Goal: Information Seeking & Learning: Learn about a topic

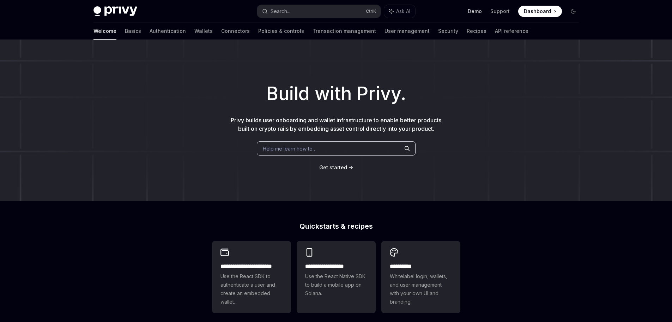
click at [477, 11] on link "Demo" at bounding box center [475, 11] width 14 height 7
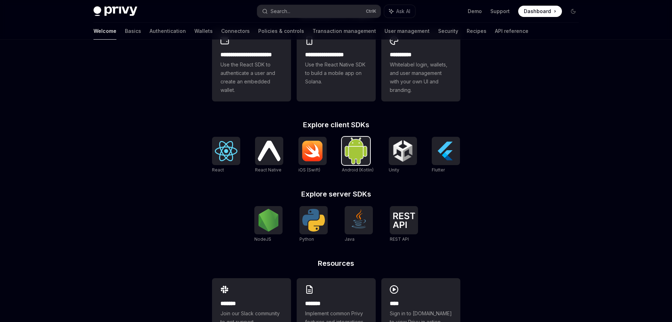
scroll to position [212, 0]
click at [401, 223] on img at bounding box center [404, 220] width 23 height 16
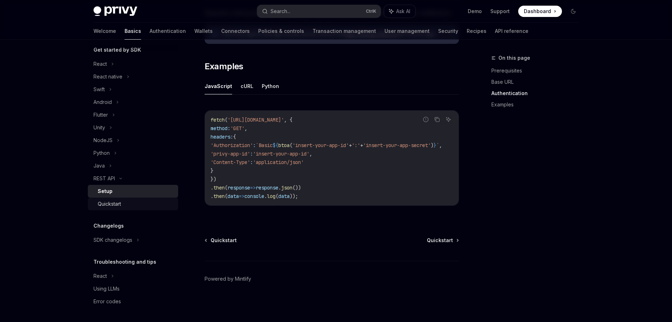
click at [110, 205] on div "Quickstart" at bounding box center [109, 203] width 23 height 8
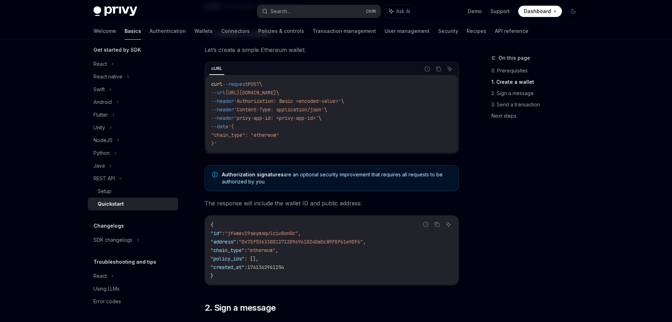
scroll to position [141, 0]
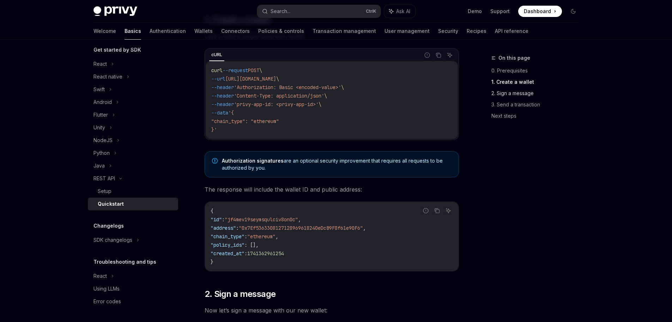
click at [505, 95] on link "2. Sign a message" at bounding box center [538, 93] width 93 height 11
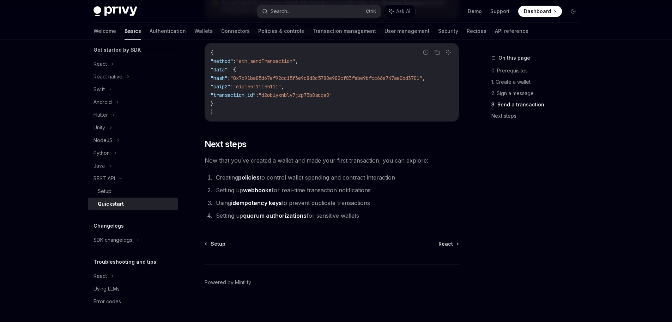
scroll to position [924, 0]
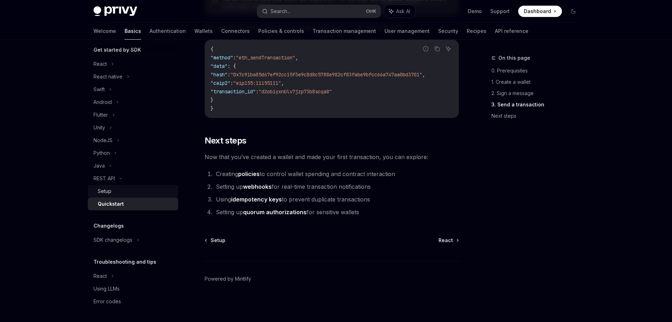
click at [116, 190] on div "Setup" at bounding box center [136, 191] width 76 height 8
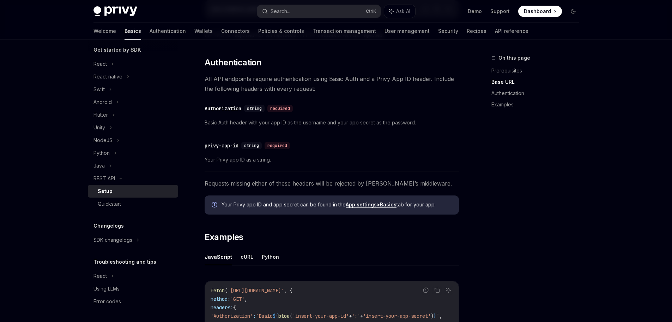
scroll to position [318, 0]
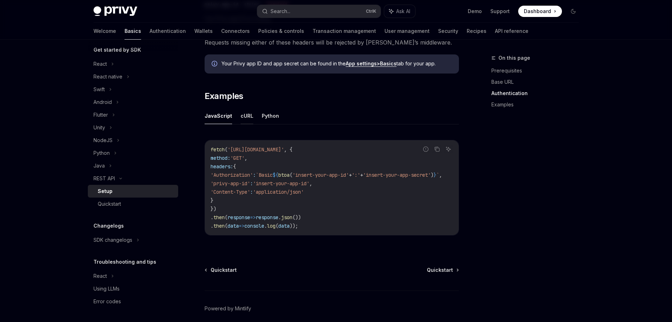
click at [245, 118] on button "cURL" at bounding box center [247, 115] width 13 height 17
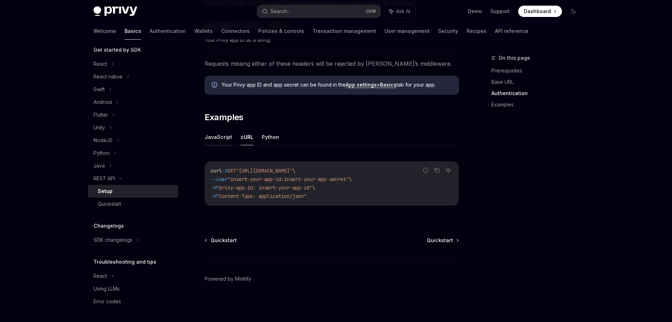
click at [218, 138] on button "JavaScript" at bounding box center [219, 136] width 28 height 17
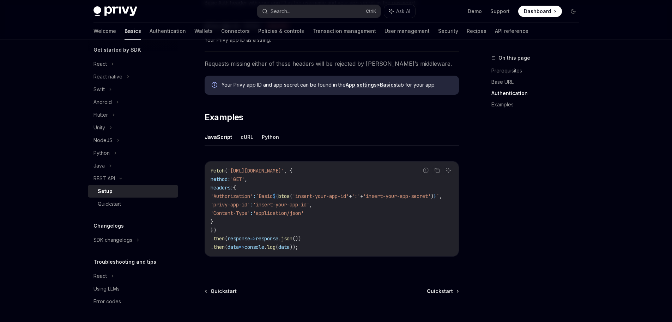
click at [248, 142] on button "cURL" at bounding box center [247, 136] width 13 height 17
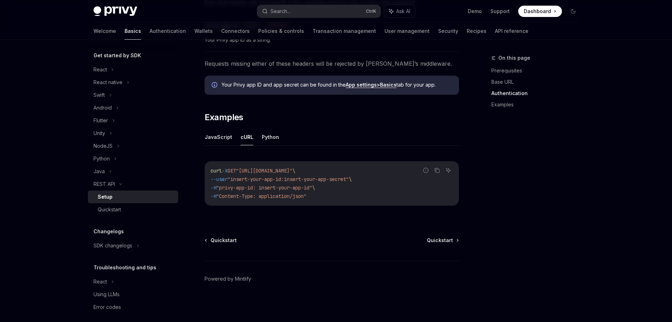
scroll to position [79, 0]
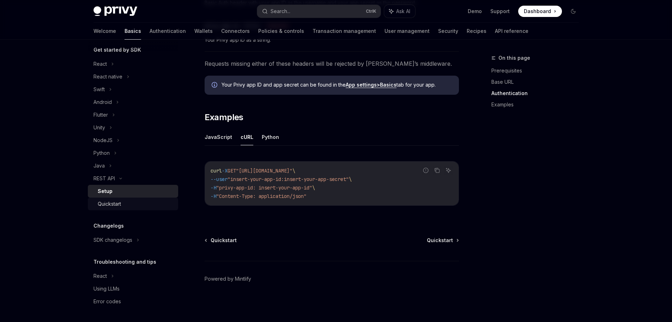
click at [120, 208] on div "Quickstart" at bounding box center [109, 203] width 23 height 8
type textarea "*"
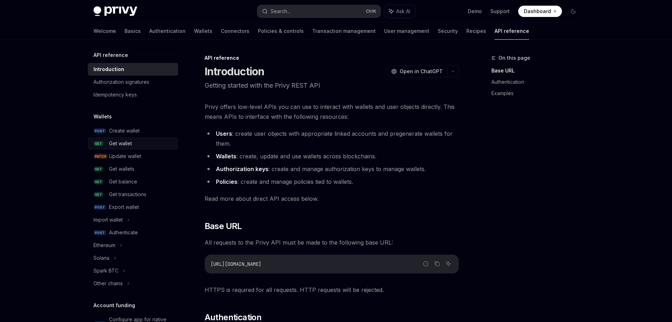
click at [130, 143] on div "Get wallet" at bounding box center [120, 143] width 23 height 8
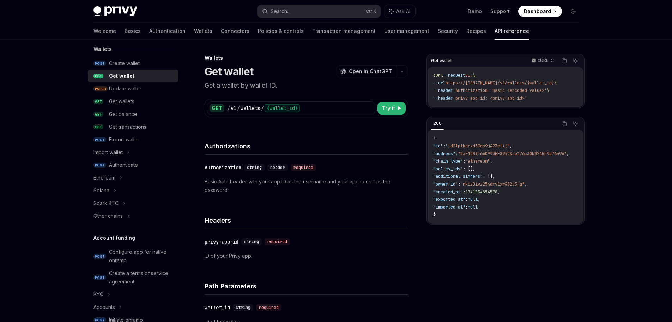
scroll to position [70, 0]
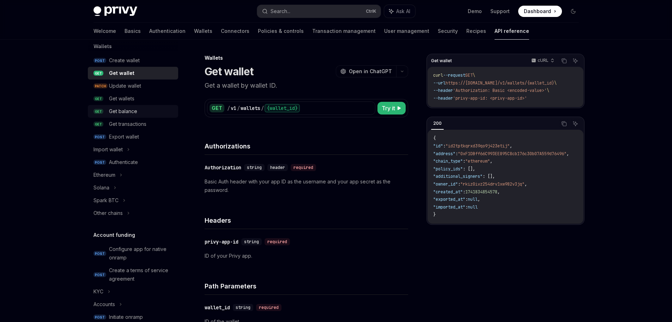
click at [140, 114] on div "Get balance" at bounding box center [141, 111] width 65 height 8
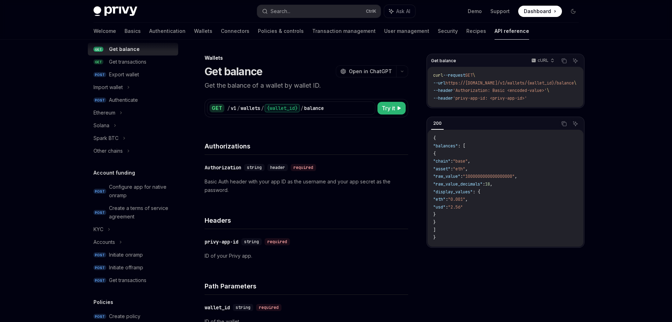
scroll to position [141, 0]
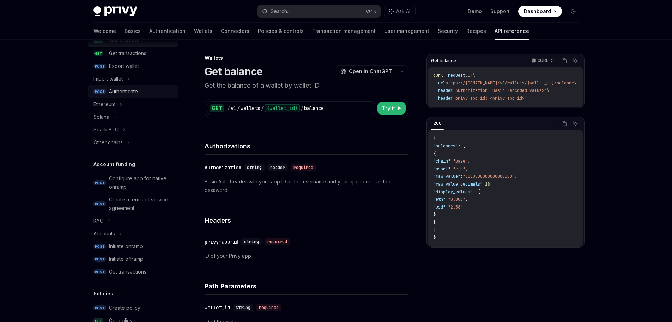
click at [126, 93] on div "Authenticate" at bounding box center [123, 91] width 29 height 8
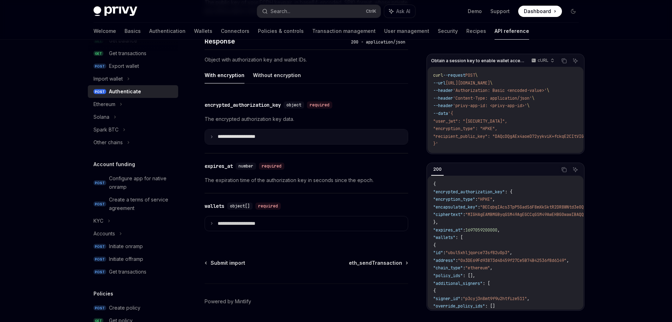
scroll to position [578, 0]
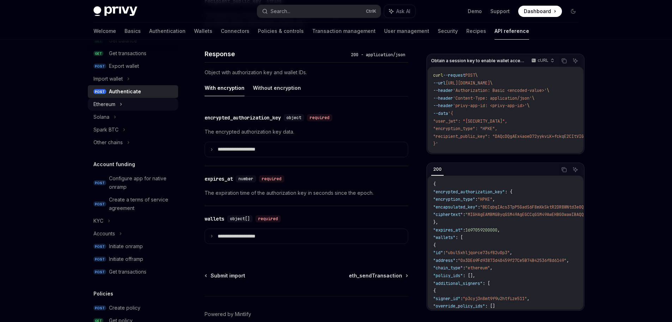
click at [125, 105] on div "Ethereum" at bounding box center [133, 104] width 90 height 13
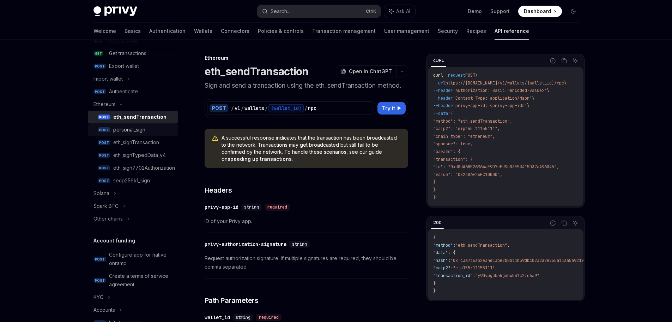
click at [136, 133] on div "personal_sign" at bounding box center [129, 129] width 32 height 8
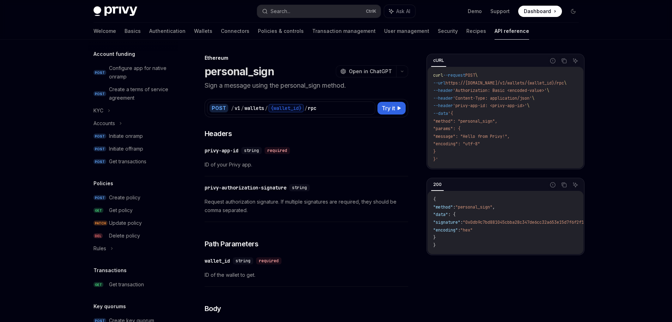
scroll to position [329, 0]
click at [153, 77] on div "Configure app for native onramp" at bounding box center [141, 70] width 65 height 17
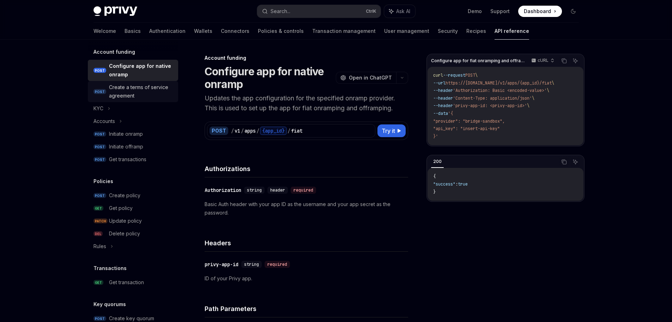
click at [137, 100] on link "POST Create a terms of service agreement" at bounding box center [133, 91] width 90 height 21
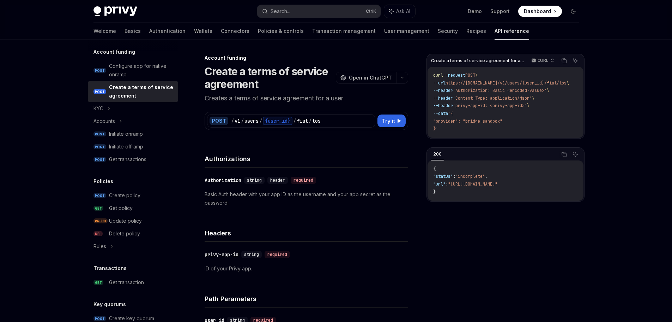
scroll to position [0, 156]
drag, startPoint x: 459, startPoint y: 186, endPoint x: 564, endPoint y: 189, distance: 104.9
click at [498, 187] on span ""[URL][DOMAIN_NAME]"" at bounding box center [472, 184] width 49 height 6
click at [615, 158] on div "Privy Docs home page Search... Ctrl K Ask AI Demo Support Dashboard Dashboard S…" at bounding box center [336, 315] width 672 height 631
click at [565, 200] on div "{ "status" : "incomplete" , "url" : "[URL][DOMAIN_NAME]" }" at bounding box center [506, 180] width 156 height 40
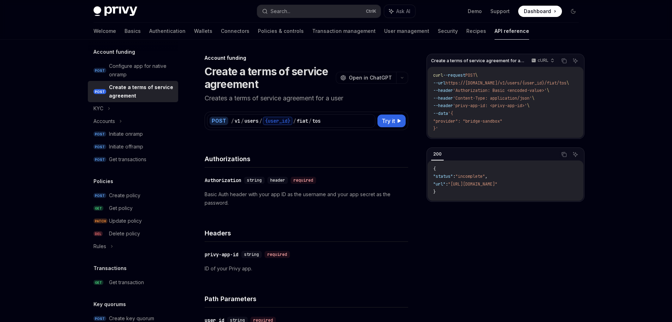
drag, startPoint x: 562, startPoint y: 203, endPoint x: 533, endPoint y: 204, distance: 28.3
click at [533, 200] on div "{ "status" : "incomplete" , "url" : "[URL][DOMAIN_NAME]" }" at bounding box center [506, 180] width 156 height 40
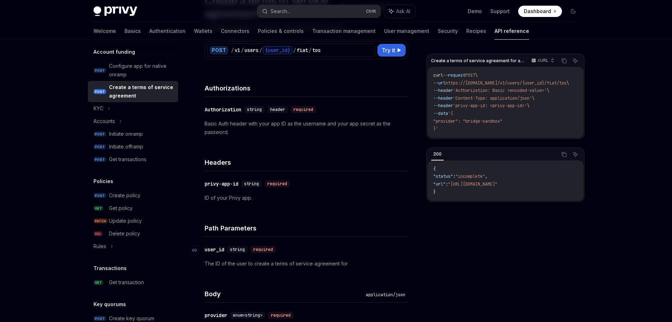
scroll to position [106, 0]
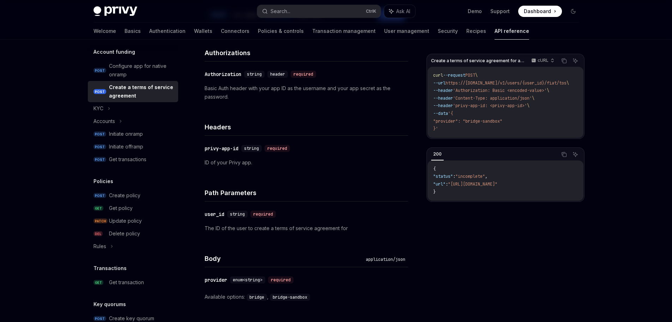
click at [372, 186] on div "Path Parameters" at bounding box center [307, 188] width 204 height 26
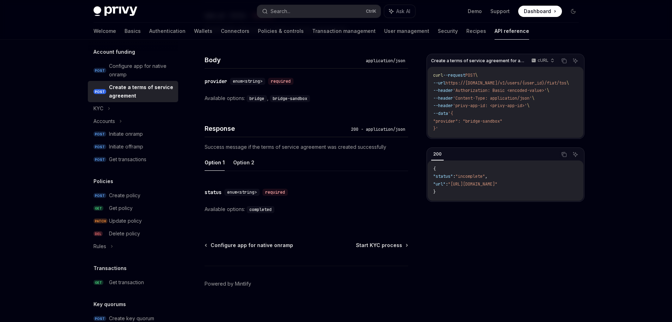
scroll to position [309, 0]
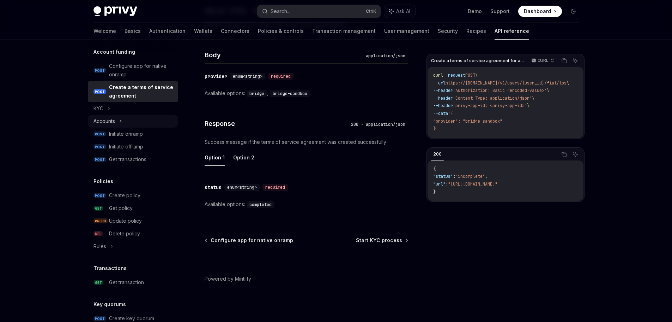
click at [122, 122] on icon at bounding box center [120, 121] width 3 height 8
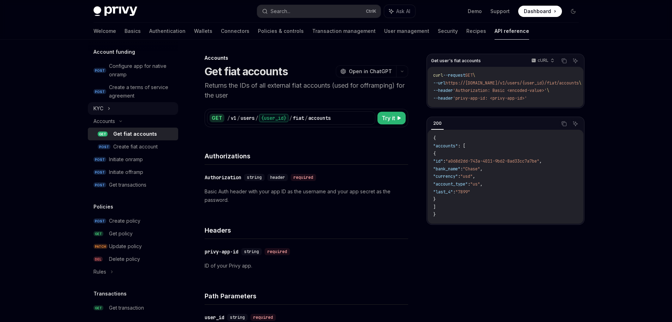
click at [109, 107] on icon at bounding box center [109, 108] width 3 height 8
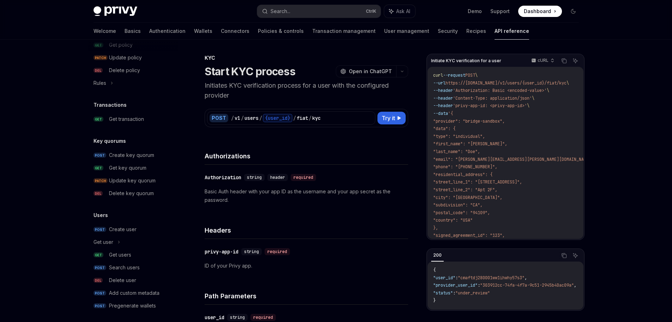
scroll to position [560, 0]
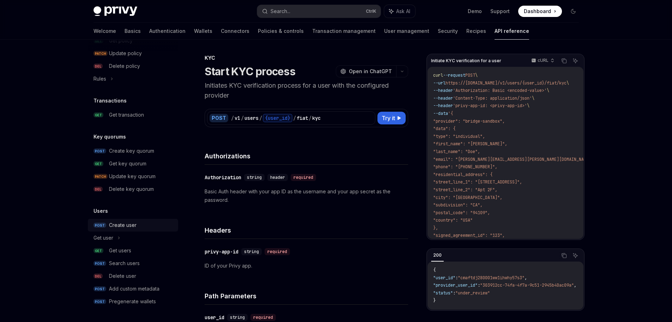
click at [150, 226] on div "Create user" at bounding box center [141, 225] width 65 height 8
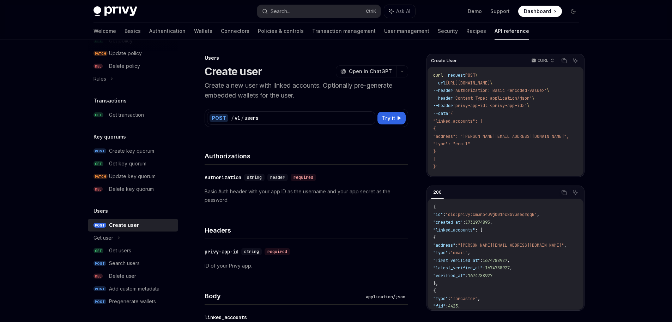
drag, startPoint x: 113, startPoint y: 238, endPoint x: 139, endPoint y: 228, distance: 27.9
click at [113, 238] on div "Get user" at bounding box center [104, 237] width 20 height 8
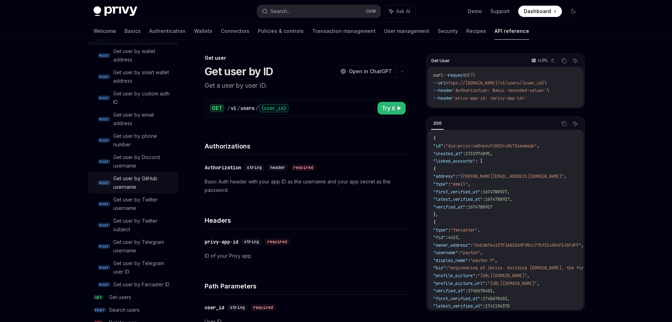
scroll to position [807, 0]
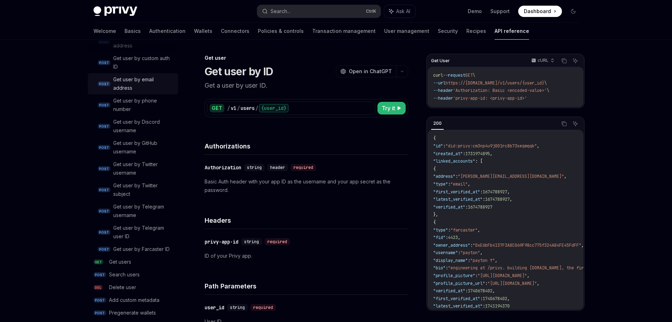
click at [142, 80] on div "Get user by email address" at bounding box center [143, 83] width 61 height 17
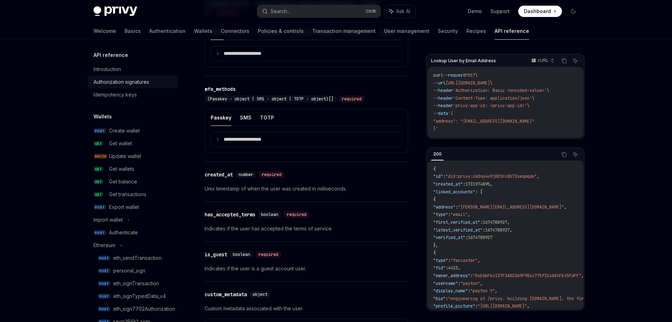
drag, startPoint x: 119, startPoint y: 83, endPoint x: 128, endPoint y: 83, distance: 8.5
click at [119, 83] on div "Authorization signatures" at bounding box center [122, 82] width 56 height 8
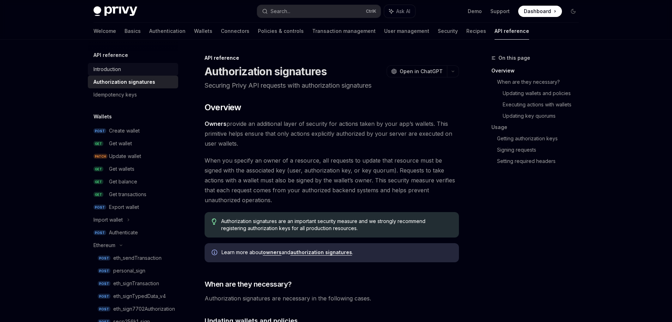
click at [114, 69] on div "Introduction" at bounding box center [108, 69] width 28 height 8
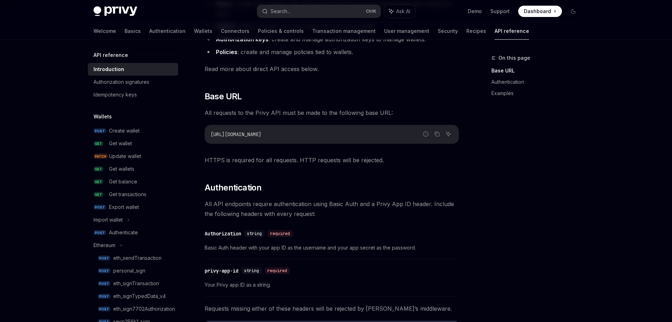
scroll to position [106, 0]
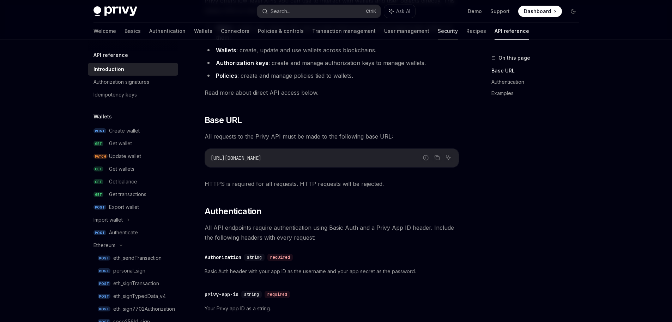
click at [438, 34] on link "Security" at bounding box center [448, 31] width 20 height 17
type textarea "*"
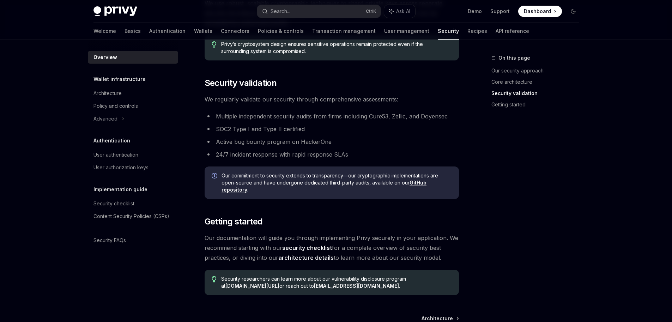
scroll to position [491, 0]
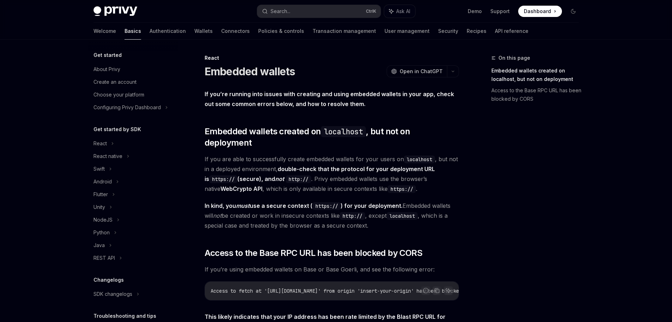
scroll to position [118, 0]
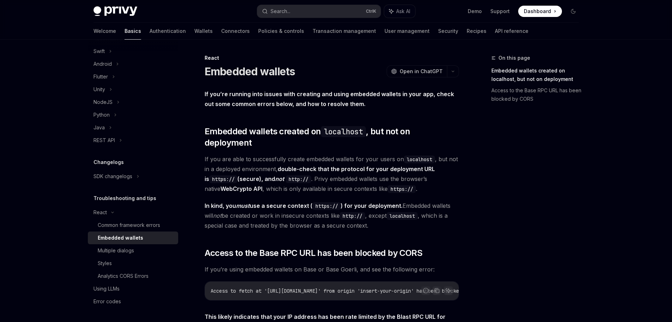
click at [612, 54] on div "Privy Docs home page Search... Ctrl K Ask AI Demo Support Dashboard Dashboard S…" at bounding box center [336, 254] width 672 height 509
